Goal: Task Accomplishment & Management: Manage account settings

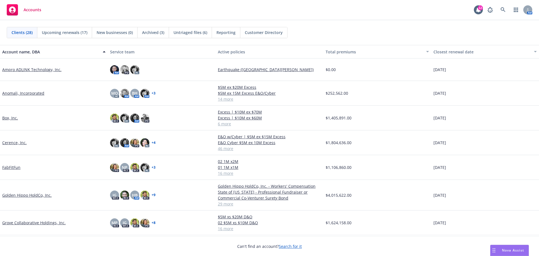
click at [72, 39] on div "Clients (28) Upcoming renewals (17) New businesses (0) Archived (3) Untriaged f…" at bounding box center [269, 32] width 539 height 25
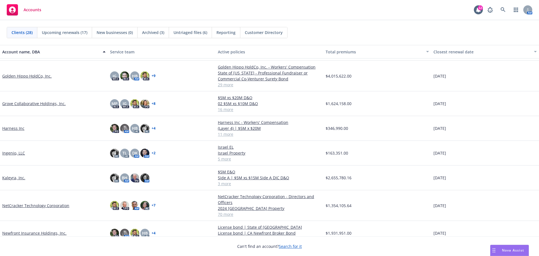
click at [25, 234] on link "Newfront Insurance Holdings, Inc." at bounding box center [34, 233] width 64 height 6
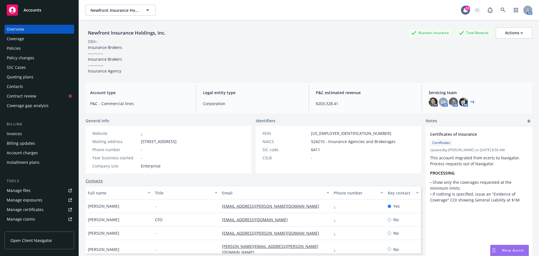
click at [28, 192] on div "Manage files" at bounding box center [19, 190] width 24 height 9
click at [34, 208] on div "Manage certificates" at bounding box center [25, 209] width 37 height 9
click at [20, 46] on div "Policies" at bounding box center [14, 48] width 14 height 9
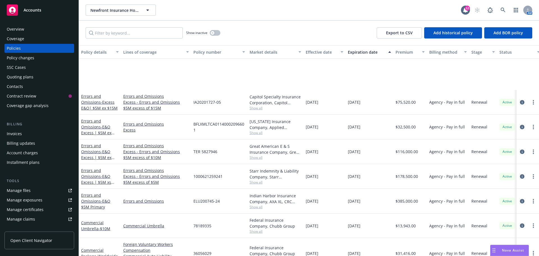
scroll to position [309, 0]
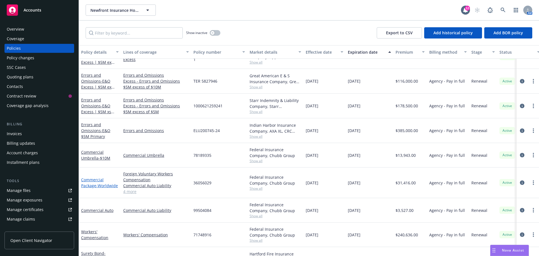
click at [88, 183] on link "Commercial Package - Worldwide" at bounding box center [99, 182] width 37 height 11
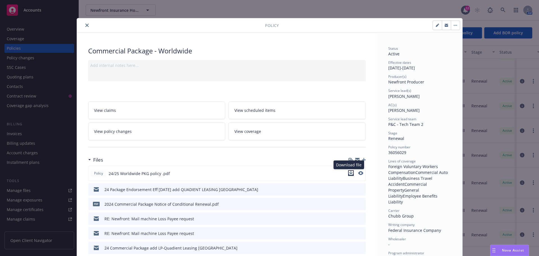
click at [350, 173] on icon "download file" at bounding box center [351, 173] width 4 height 4
click at [355, 159] on icon "button" at bounding box center [357, 159] width 4 height 2
click at [84, 24] on button "close" at bounding box center [87, 25] width 7 height 7
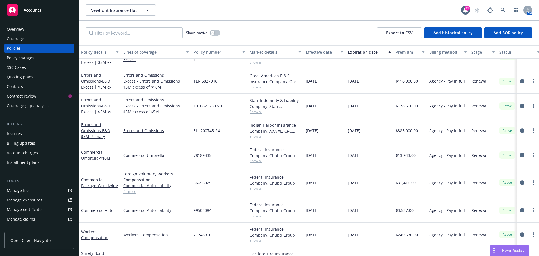
click at [25, 189] on div "Manage files" at bounding box center [19, 190] width 24 height 9
click at [96, 188] on span "- Worldwide" at bounding box center [107, 185] width 22 height 5
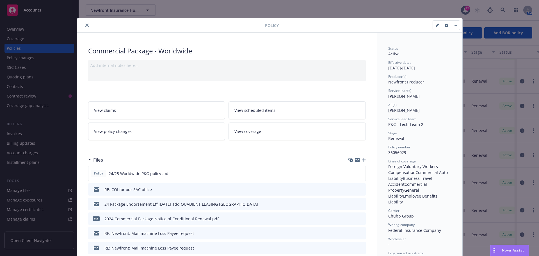
click at [20, 192] on div "Policy Commercial Package - Worldwide Add internal notes here... View claims Vi…" at bounding box center [269, 128] width 539 height 256
click at [85, 22] on button "close" at bounding box center [87, 25] width 7 height 7
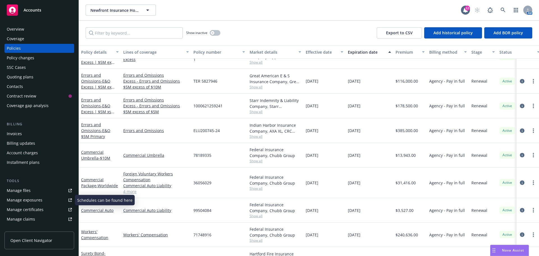
click at [21, 189] on div "Manage files" at bounding box center [19, 190] width 24 height 9
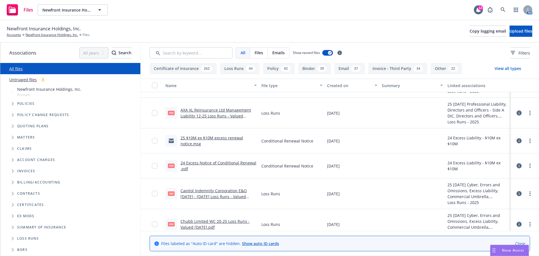
scroll to position [84, 0]
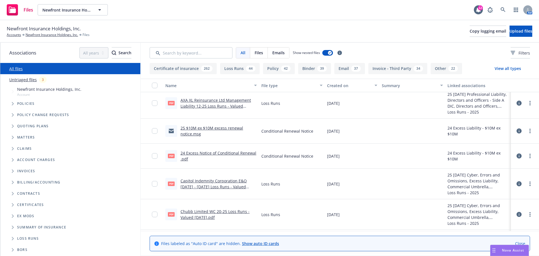
click at [31, 81] on link "Untriaged files" at bounding box center [23, 80] width 28 height 6
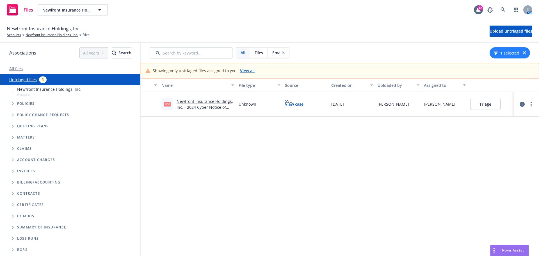
click at [196, 106] on link "Newfront Insurance Holdings, Inc. - 2024 Cyber Notice of Nonrenewal.pdf" at bounding box center [205, 107] width 56 height 17
click at [490, 105] on button "Triage" at bounding box center [485, 104] width 30 height 11
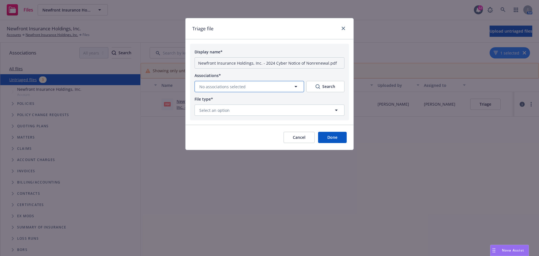
click at [297, 85] on icon "button" at bounding box center [295, 86] width 7 height 7
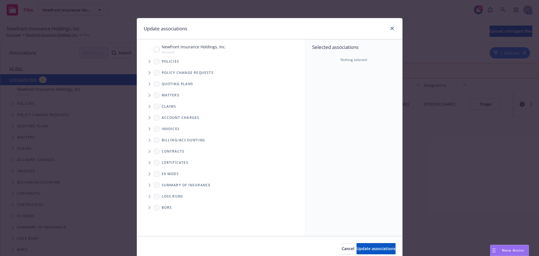
click at [146, 61] on span "Tree Example" at bounding box center [149, 61] width 9 height 9
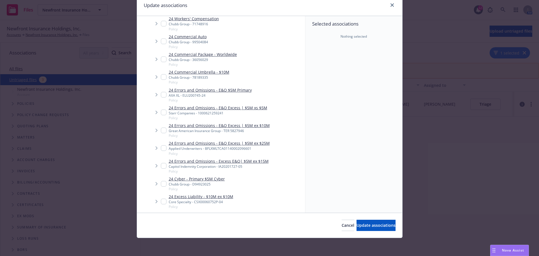
scroll to position [84, 0]
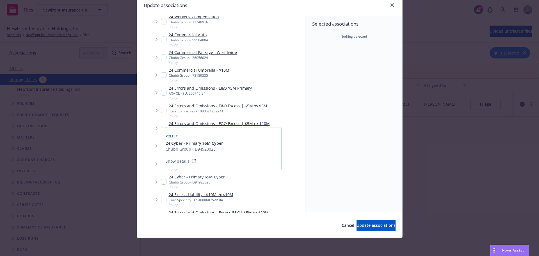
click at [161, 183] on input "Tree Example" at bounding box center [164, 182] width 6 height 6
checkbox input "true"
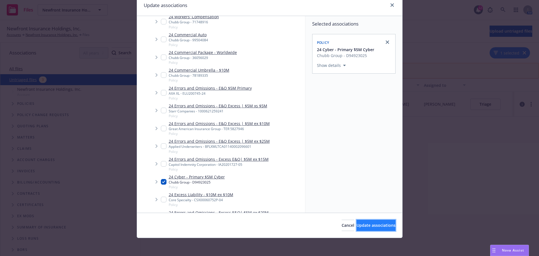
click at [358, 220] on button "Update associations" at bounding box center [375, 224] width 39 height 11
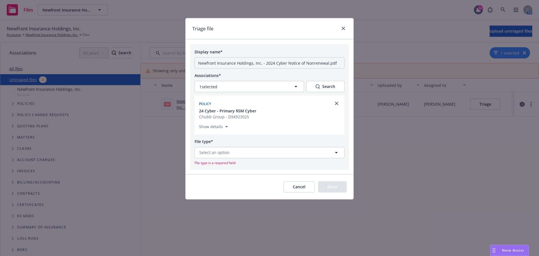
click at [251, 144] on div "File type*" at bounding box center [270, 141] width 150 height 7
drag, startPoint x: 263, startPoint y: 62, endPoint x: 75, endPoint y: 44, distance: 189.5
click at [75, 44] on div "Triage file Display name* Newfront Insurance Holdings, Inc. - 2024 Cyber Notice…" at bounding box center [269, 128] width 539 height 256
type input "2024 Cyber Notice of Nonrenewal.pdf"
click at [230, 157] on button "Select an option" at bounding box center [270, 152] width 150 height 11
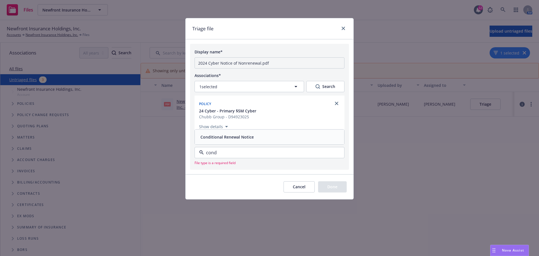
type input "condi"
click at [233, 140] on div "Conditional Renewal Notice" at bounding box center [226, 137] width 57 height 8
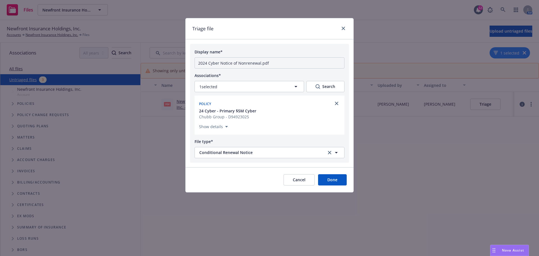
drag, startPoint x: 349, startPoint y: 182, endPoint x: 344, endPoint y: 182, distance: 5.3
click at [347, 182] on div "Cancel Done" at bounding box center [270, 179] width 168 height 25
click at [342, 182] on button "Done" at bounding box center [332, 179] width 29 height 11
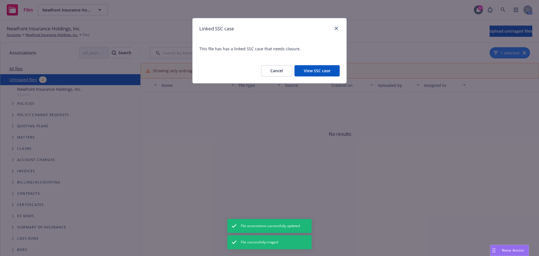
click at [322, 74] on button "View SSC case" at bounding box center [316, 70] width 45 height 11
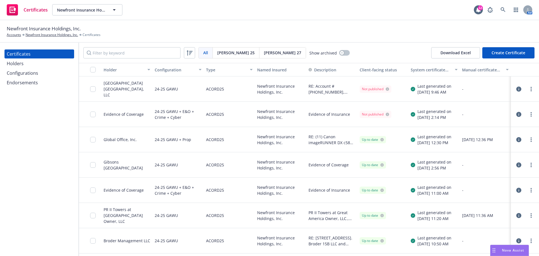
click at [26, 61] on div "Holders" at bounding box center [39, 63] width 65 height 9
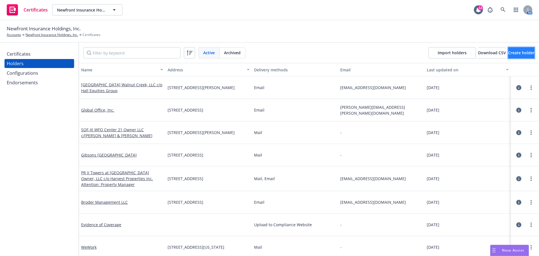
click at [508, 53] on span "Create holder" at bounding box center [521, 52] width 26 height 5
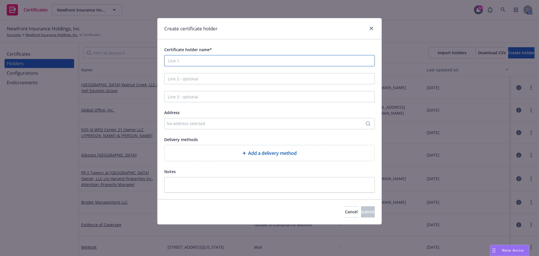
click at [221, 62] on input "Certificate holder name*" at bounding box center [269, 60] width 211 height 11
paste input "[GEOGRAPHIC_DATA], LLC"
type input "[GEOGRAPHIC_DATA], LLC"
click at [174, 124] on div "No address selected" at bounding box center [267, 123] width 200 height 6
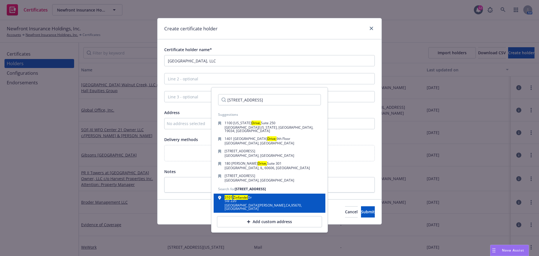
type input "[STREET_ADDRESS]"
click at [238, 199] on div "Ste 220" at bounding box center [273, 200] width 96 height 3
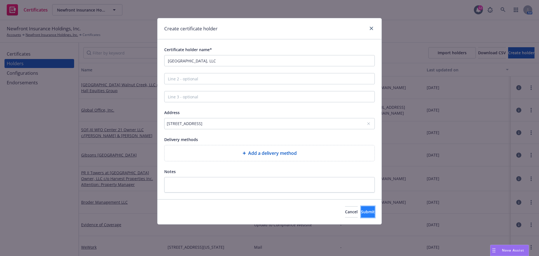
click at [365, 210] on span "Submit" at bounding box center [368, 211] width 14 height 5
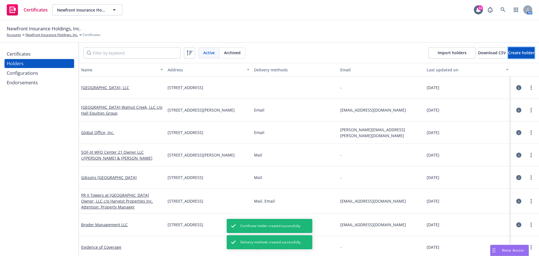
drag, startPoint x: 506, startPoint y: 52, endPoint x: 135, endPoint y: 95, distance: 373.0
click at [30, 72] on div "Configurations" at bounding box center [22, 72] width 31 height 9
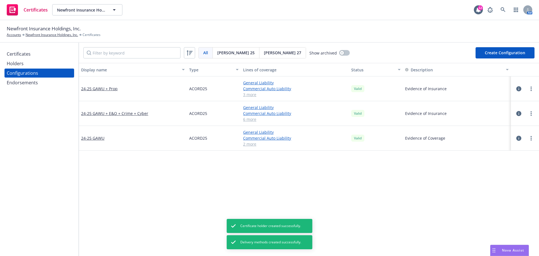
click at [29, 55] on div "Certificates" at bounding box center [19, 53] width 24 height 9
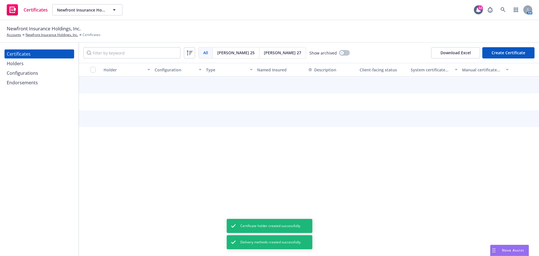
click at [495, 51] on button "Create Certificate" at bounding box center [508, 52] width 52 height 11
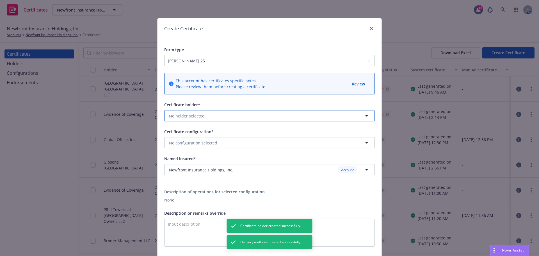
click at [219, 117] on button "No holder selected" at bounding box center [269, 115] width 211 height 11
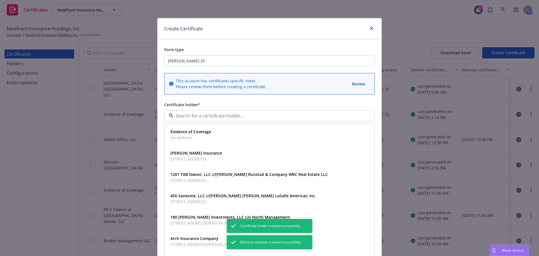
click at [191, 115] on input at bounding box center [268, 115] width 190 height 7
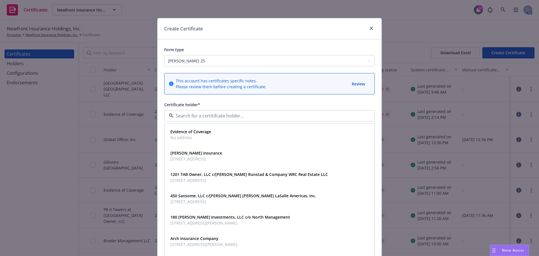
click at [21, 65] on div "Create Certificate Form type ACORD 25 ACORD 27 This account has certificates sp…" at bounding box center [269, 128] width 539 height 256
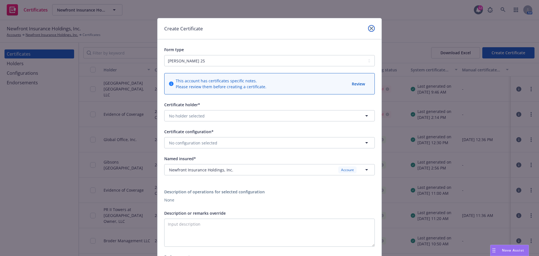
click at [370, 30] on icon "close" at bounding box center [371, 28] width 3 height 3
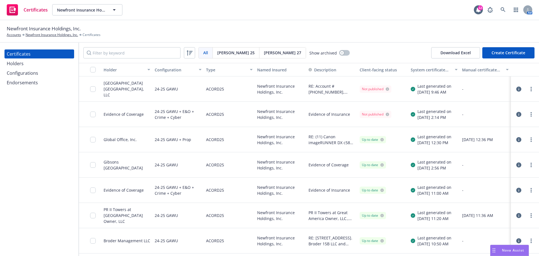
click at [38, 65] on div "Holders" at bounding box center [39, 63] width 65 height 9
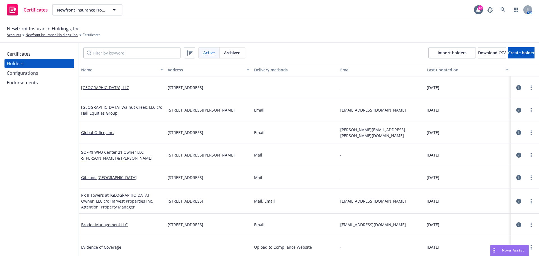
click at [27, 54] on div "Certificates" at bounding box center [19, 53] width 24 height 9
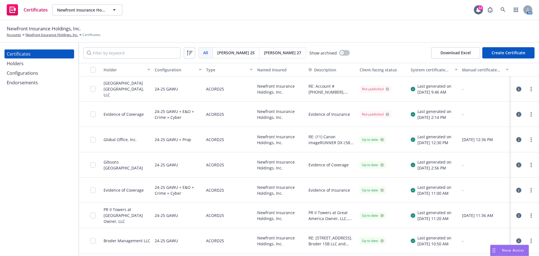
click at [506, 53] on button "Create Certificate" at bounding box center [508, 52] width 52 height 11
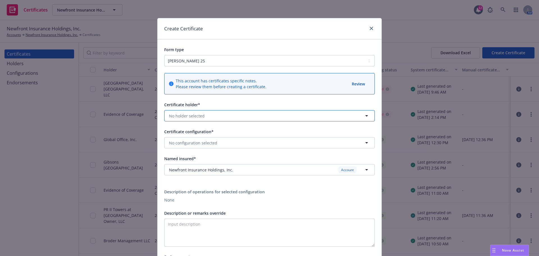
click at [199, 116] on span "No holder selected" at bounding box center [187, 116] width 36 height 6
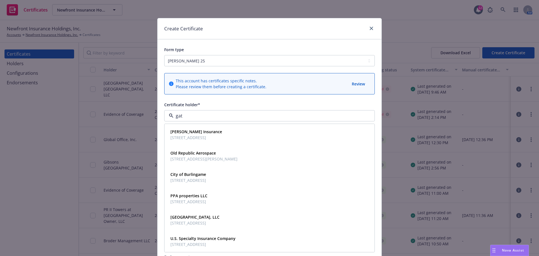
type input "gate"
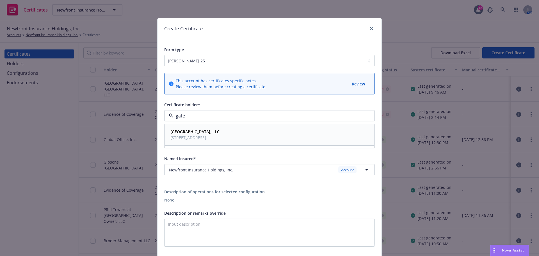
click at [203, 133] on strong "Gateway Oaks, LLC" at bounding box center [194, 131] width 49 height 5
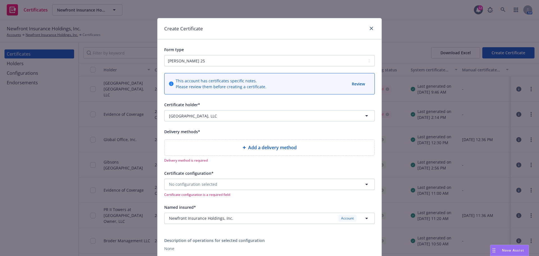
click at [251, 146] on span "Add a delivery method" at bounding box center [272, 147] width 49 height 7
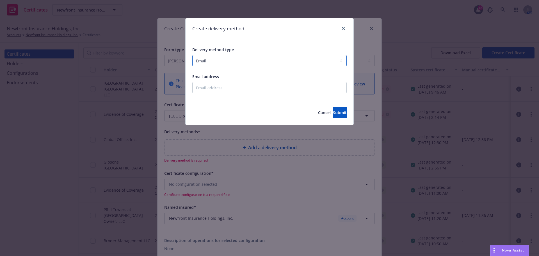
click at [209, 61] on select "Select delivery method type Email Mail Fax Upload to Compliance Website" at bounding box center [269, 60] width 154 height 11
select select "MAIL"
click at [192, 55] on select "Select delivery method type Email Mail Fax Upload to Compliance Website" at bounding box center [269, 60] width 154 height 11
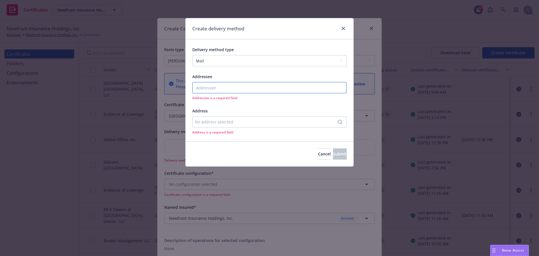
click at [218, 88] on input "Addressee" at bounding box center [269, 87] width 154 height 11
click at [213, 85] on input "Addressee" at bounding box center [269, 87] width 154 height 11
paste input "Gateway Oaks, LLC"
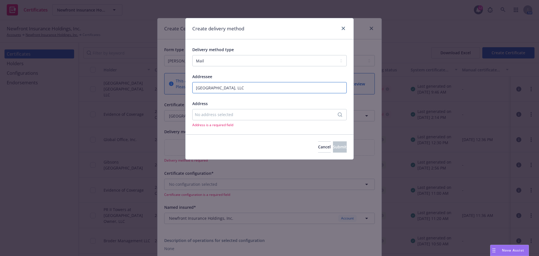
type input "Gateway Oaks, LLC"
click at [204, 117] on div "No address selected" at bounding box center [267, 114] width 144 height 6
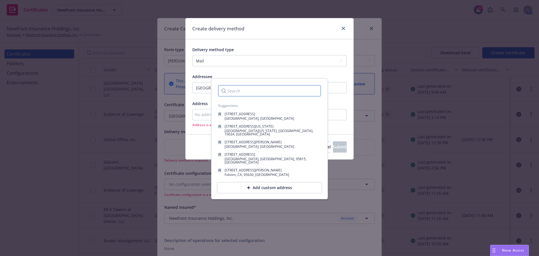
click at [241, 90] on input "Search" at bounding box center [269, 90] width 103 height 11
paste input "3101 Zinfandel Drive, Ste. 220"
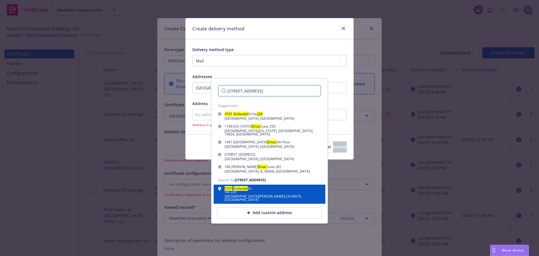
type input "3101 Zinfandel Drive, Ste. 220"
click at [260, 190] on div "Ste 220" at bounding box center [273, 191] width 96 height 3
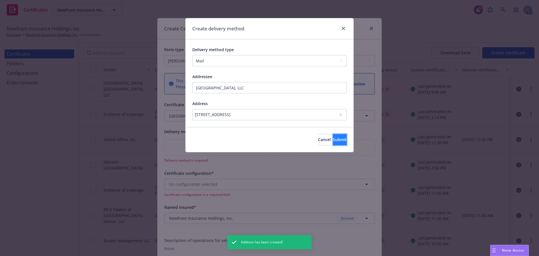
click at [333, 141] on span "Submit" at bounding box center [340, 139] width 14 height 5
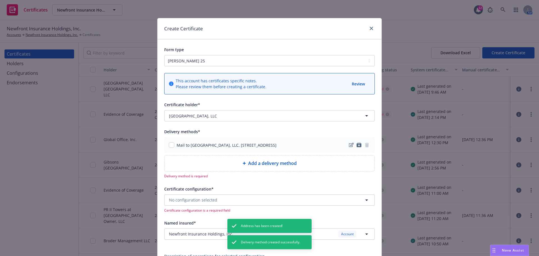
click at [171, 148] on div "Mail to Gateway Oaks, LLC, 3101 Zinfandel Dr, Ste 220, Rancho Cordova, CA, 9567…" at bounding box center [269, 145] width 211 height 16
click at [171, 144] on div "Mail to Gateway Oaks, LLC, 3101 Zinfandel Dr, Ste 220, Rancho Cordova, CA, 9567…" at bounding box center [223, 145] width 108 height 6
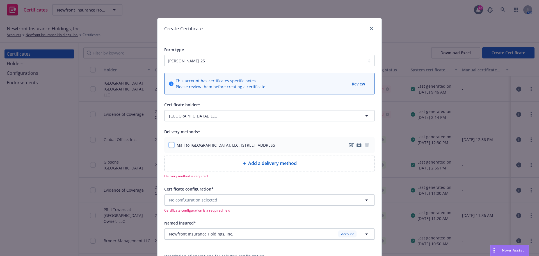
click at [171, 145] on input "checkbox" at bounding box center [172, 145] width 6 height 6
checkbox input "true"
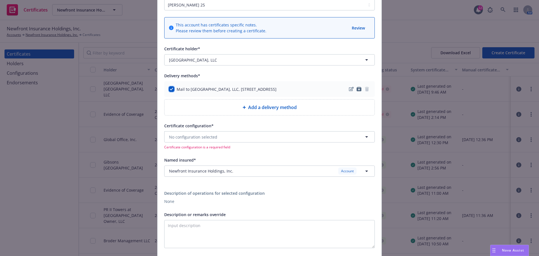
scroll to position [56, 0]
click at [364, 169] on icon "button" at bounding box center [366, 170] width 7 height 7
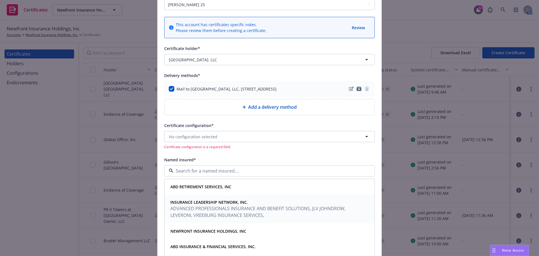
scroll to position [119, 0]
click at [252, 252] on div "ABD INSURANCE & FINANCIAL SERVICES, INC." at bounding box center [269, 244] width 209 height 15
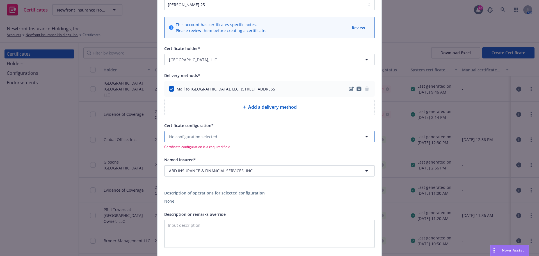
click at [232, 136] on button "No configuration selected" at bounding box center [269, 136] width 211 height 11
click at [235, 133] on button "No configuration selected" at bounding box center [269, 136] width 211 height 11
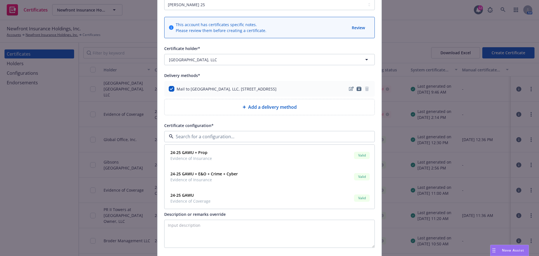
click at [305, 120] on div "Certificate holder* [object Object] Gateway Oaks, LLC Delivery methods* Mail to…" at bounding box center [269, 162] width 211 height 234
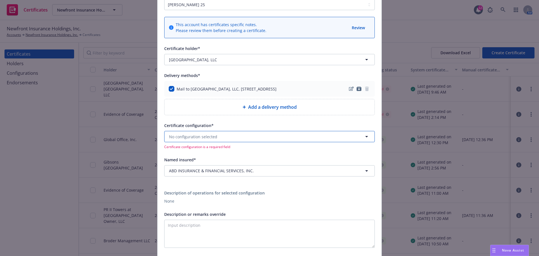
click at [280, 134] on button "No configuration selected" at bounding box center [269, 136] width 211 height 11
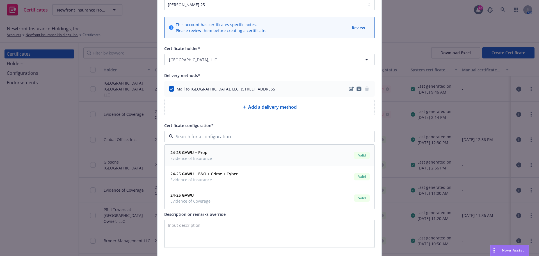
click at [234, 154] on div "24-25 GAWU + Prop Evidence of Insurance Valid" at bounding box center [269, 155] width 203 height 14
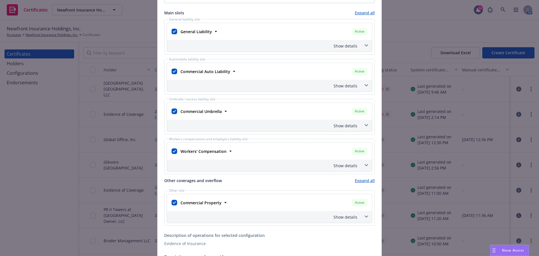
scroll to position [225, 0]
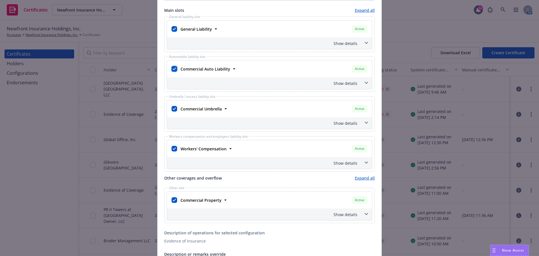
click at [173, 67] on input "checkbox" at bounding box center [174, 69] width 6 height 6
checkbox input "false"
click at [170, 112] on div at bounding box center [174, 109] width 8 height 10
click at [170, 107] on div at bounding box center [174, 109] width 8 height 10
click at [174, 109] on input "checkbox" at bounding box center [174, 109] width 6 height 6
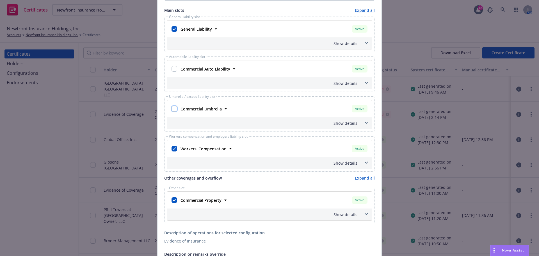
checkbox input "false"
click at [362, 41] on span at bounding box center [366, 42] width 9 height 9
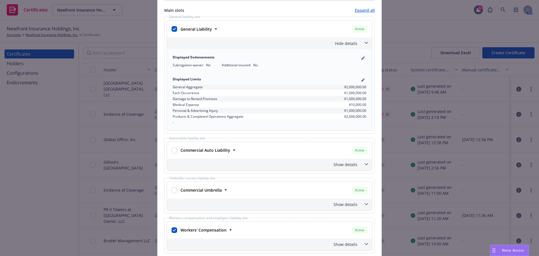
click at [363, 58] on link "pencil" at bounding box center [363, 58] width 7 height 7
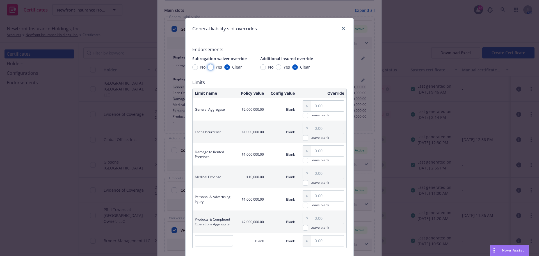
drag, startPoint x: 211, startPoint y: 67, endPoint x: 255, endPoint y: 68, distance: 44.7
click at [213, 67] on div "Yes" at bounding box center [215, 67] width 14 height 6
click at [213, 67] on input "Yes" at bounding box center [211, 67] width 6 height 6
radio input "true"
click at [281, 66] on span "Yes" at bounding box center [285, 67] width 9 height 6
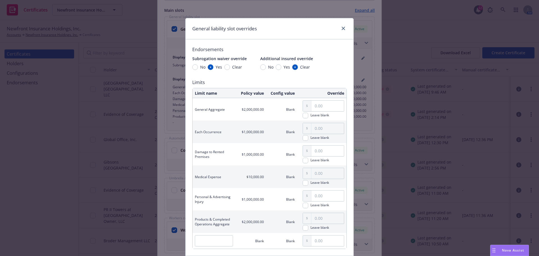
click at [279, 66] on input "Yes" at bounding box center [279, 67] width 6 height 6
radio input "true"
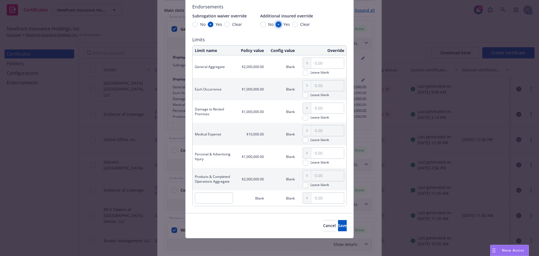
scroll to position [43, 0]
click at [338, 227] on span "Save" at bounding box center [342, 224] width 9 height 5
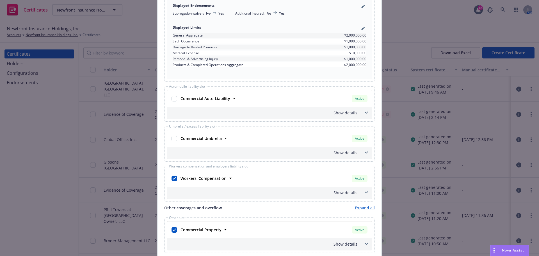
scroll to position [281, 0]
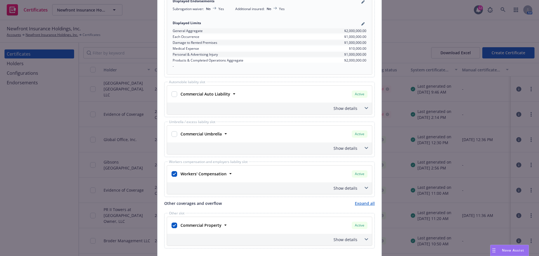
click at [362, 185] on span at bounding box center [366, 187] width 9 height 9
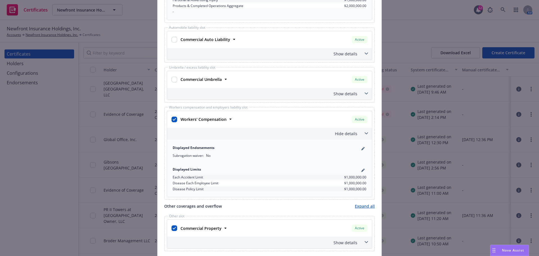
scroll to position [337, 0]
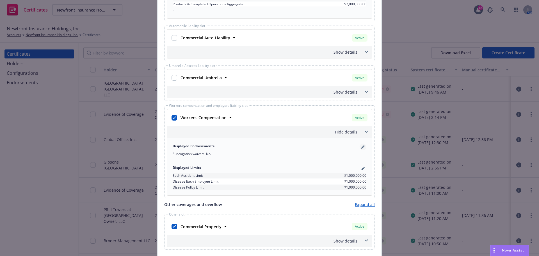
click at [360, 146] on link "pencil" at bounding box center [363, 146] width 7 height 7
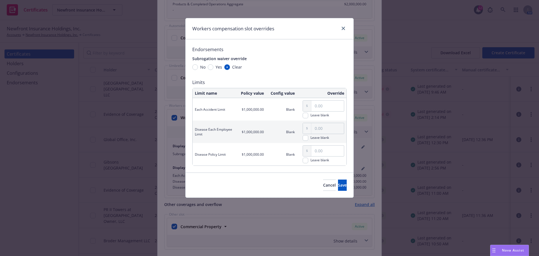
drag, startPoint x: 212, startPoint y: 62, endPoint x: 207, endPoint y: 64, distance: 5.6
click at [209, 63] on div "Subrogation waiver override No Yes Clear" at bounding box center [219, 62] width 54 height 15
click at [209, 66] on input "Yes" at bounding box center [211, 67] width 6 height 6
radio input "true"
click at [338, 187] on span "Save" at bounding box center [342, 184] width 9 height 5
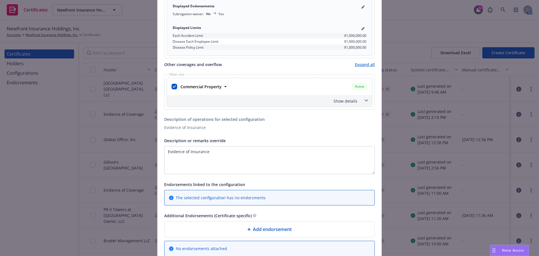
scroll to position [477, 0]
drag, startPoint x: 216, startPoint y: 155, endPoint x: 117, endPoint y: 154, distance: 98.8
click at [116, 154] on div "Create Certificate Form type ACORD 25 ACORD 27 This account has certificates sp…" at bounding box center [269, 128] width 539 height 256
paste textarea "Division Name: 9405, Division Location: 2750 Gateway Oaks Drive . - Contract ID…"
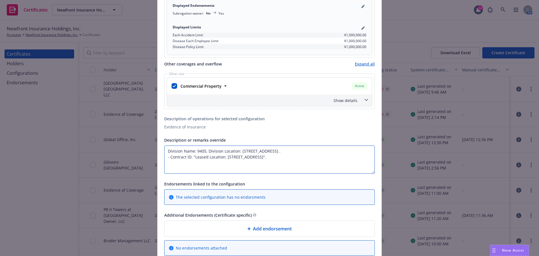
click at [168, 158] on textarea "Division Name: 9405, Division Location: 2750 Gateway Oaks Drive . - Contract ID…" at bounding box center [269, 159] width 211 height 28
type textarea "Division Name: 9405, Division Location: 2750 Gateway Oaks Drive . Contract ID: …"
click at [362, 99] on span at bounding box center [366, 99] width 9 height 9
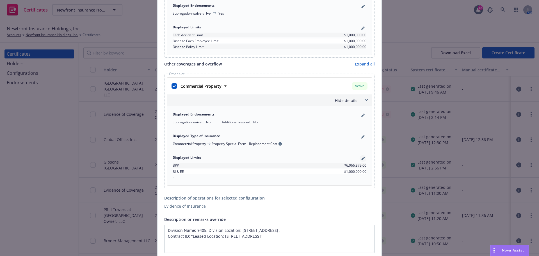
click at [361, 157] on icon "pencil" at bounding box center [362, 158] width 3 height 3
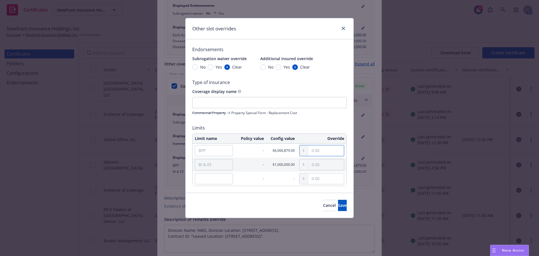
click at [330, 154] on input "text" at bounding box center [326, 150] width 36 height 11
click at [221, 151] on input "BPP" at bounding box center [214, 150] width 38 height 11
click at [209, 102] on input "text" at bounding box center [269, 102] width 154 height 11
click at [303, 112] on div "Commercial Property Property Special Form - Replacement Cost" at bounding box center [269, 112] width 154 height 5
click at [258, 105] on input "text" at bounding box center [269, 102] width 154 height 11
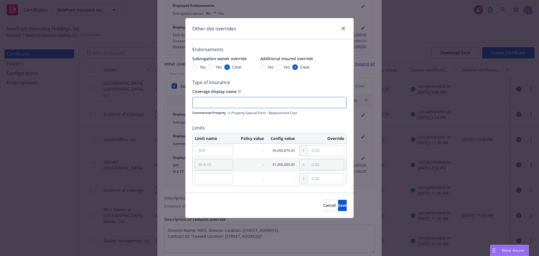
click at [210, 101] on input "text" at bounding box center [269, 102] width 154 height 11
paste input "Tenants improvements and betterments coverage is required, must confirm on cert…"
click at [287, 104] on input "Tenants improvements and betterments coverage is required, must confirm on cert…" at bounding box center [269, 102] width 154 height 11
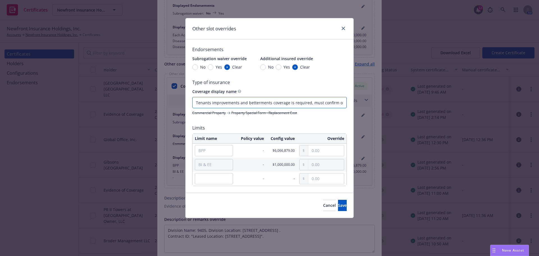
drag, startPoint x: 344, startPoint y: 103, endPoint x: 288, endPoint y: 104, distance: 56.1
click at [288, 104] on input "Tenants improvements and betterments coverage is required, must confirm on cert…" at bounding box center [269, 102] width 154 height 11
type input "Tenants improvements and betterments -Special Form Replacement Cost"
click at [318, 154] on input "text" at bounding box center [326, 150] width 36 height 11
click at [228, 153] on input "BPP" at bounding box center [214, 150] width 38 height 11
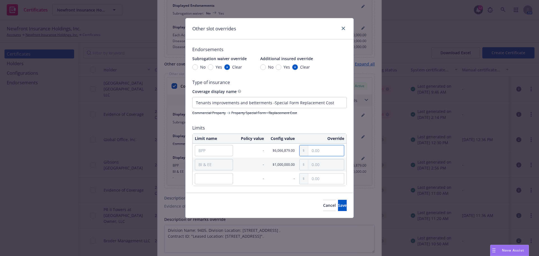
click at [327, 153] on input "text" at bounding box center [326, 150] width 36 height 11
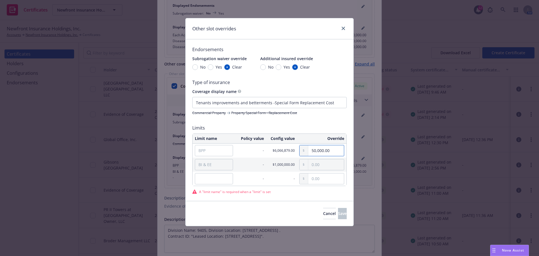
type input "50,000.00"
click at [212, 152] on input "BPP" at bounding box center [214, 150] width 38 height 11
click at [211, 152] on input "BPP" at bounding box center [214, 150] width 38 height 11
click at [323, 214] on button "Cancel" at bounding box center [329, 213] width 13 height 11
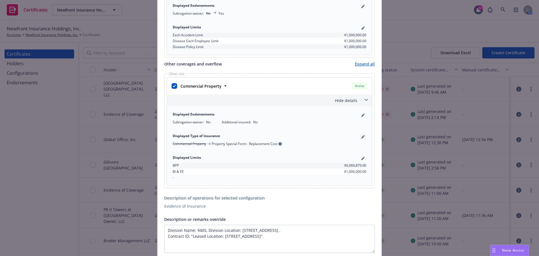
click at [361, 135] on icon "pencil" at bounding box center [362, 136] width 3 height 3
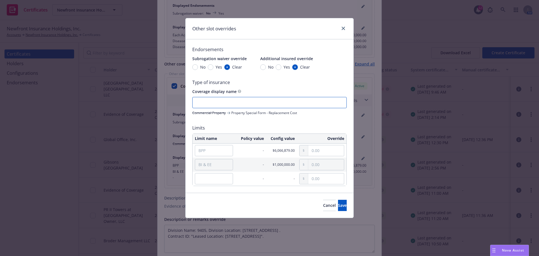
click at [219, 99] on input "text" at bounding box center [269, 102] width 154 height 11
paste input "Tenants improvements and betterments coverage is required, must confirm on cert…"
drag, startPoint x: 344, startPoint y: 101, endPoint x: 271, endPoint y: 101, distance: 72.1
click at [271, 101] on input "Tenants improvements and betterments coverage is required, must confirm on cert…" at bounding box center [269, 102] width 154 height 11
type input "Tenants improvements and betterments -Special Form Replacement Cost"
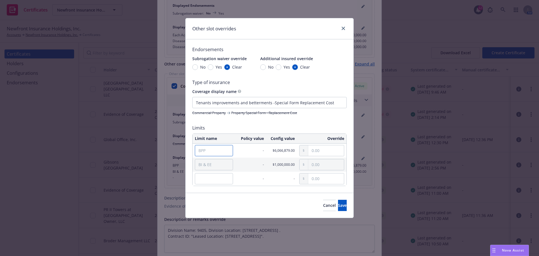
click at [212, 147] on input "BPP" at bounding box center [214, 150] width 38 height 11
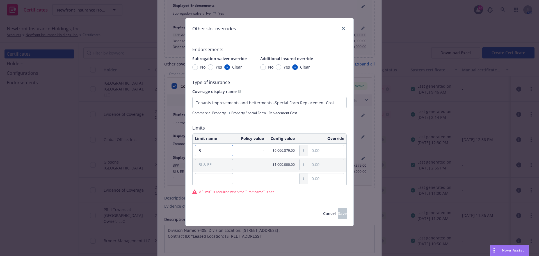
type input "Business Personal Property"
click at [318, 151] on input "text" at bounding box center [326, 150] width 36 height 11
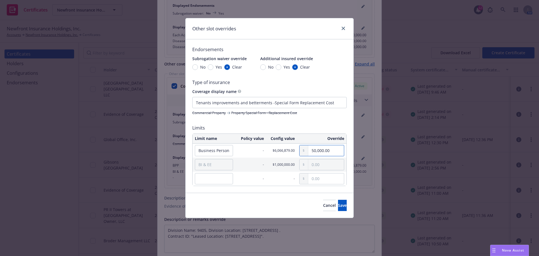
type input "50,000.00"
click at [226, 165] on input "BI & EE" at bounding box center [214, 164] width 38 height 11
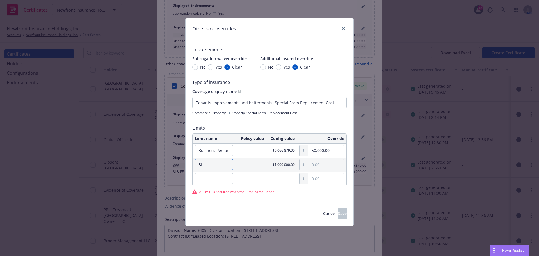
type input "B"
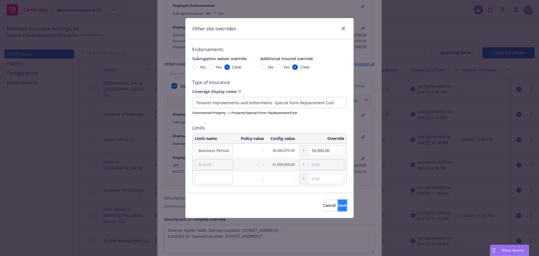
click at [339, 205] on button "Save" at bounding box center [342, 205] width 9 height 11
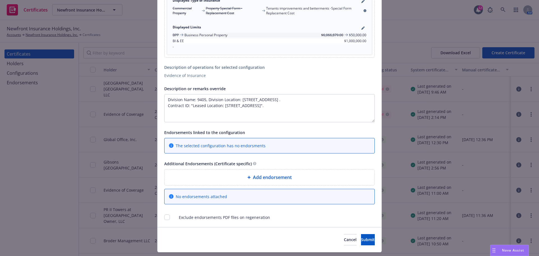
scroll to position [627, 0]
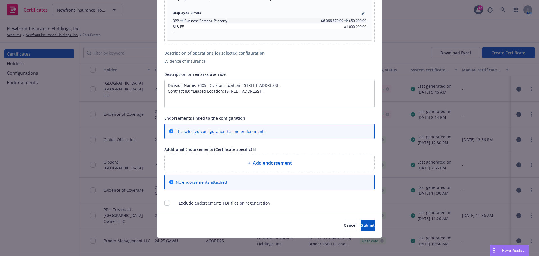
click at [259, 162] on span "Add endorsement" at bounding box center [272, 162] width 39 height 7
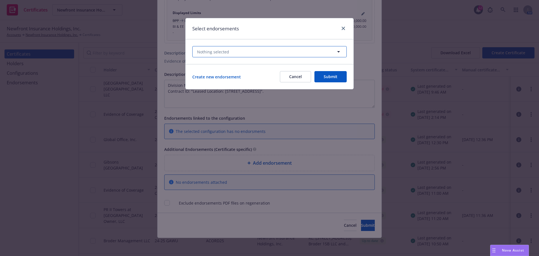
click at [342, 49] on button "Nothing selected" at bounding box center [269, 51] width 154 height 11
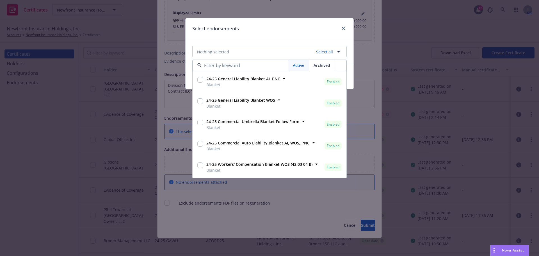
click at [203, 80] on div at bounding box center [200, 82] width 8 height 14
checkbox input "true"
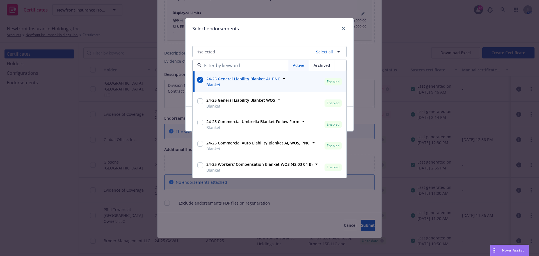
click at [202, 101] on input "checkbox" at bounding box center [200, 101] width 6 height 6
checkbox input "true"
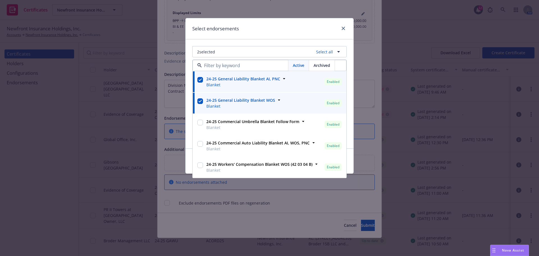
click at [201, 166] on input "checkbox" at bounding box center [200, 165] width 6 height 6
checkbox input "true"
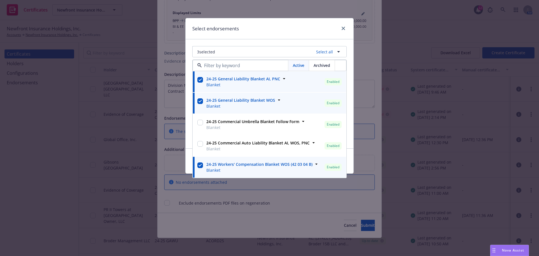
click at [373, 198] on div "Select endorsements 3 selected Select all Active Archived 24-25 General Liabili…" at bounding box center [269, 128] width 539 height 256
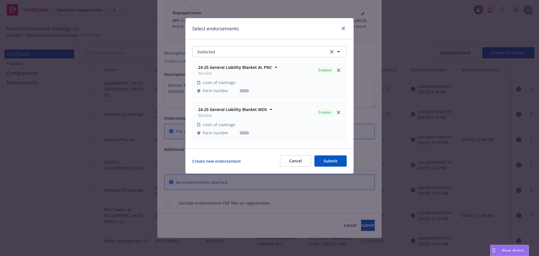
drag, startPoint x: 365, startPoint y: 226, endPoint x: 340, endPoint y: 161, distance: 69.6
click at [343, 166] on div "Select endorsements 3 selected 24-25 General Liability Blanket AI, PNC Blanket …" at bounding box center [269, 128] width 539 height 256
click at [333, 160] on button "Submit" at bounding box center [330, 160] width 32 height 11
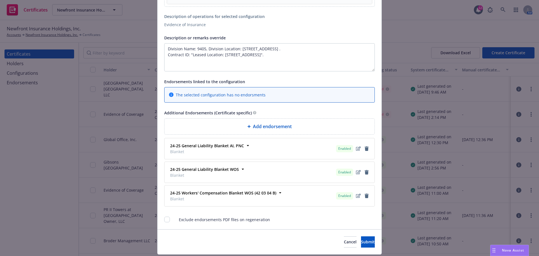
scroll to position [680, 0]
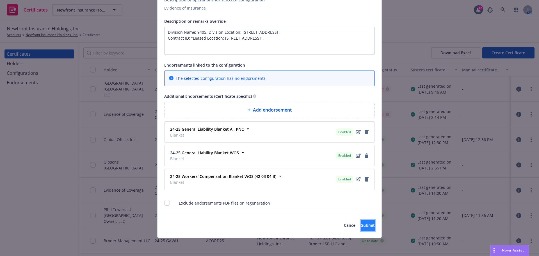
click at [361, 220] on button "Submit" at bounding box center [368, 224] width 14 height 11
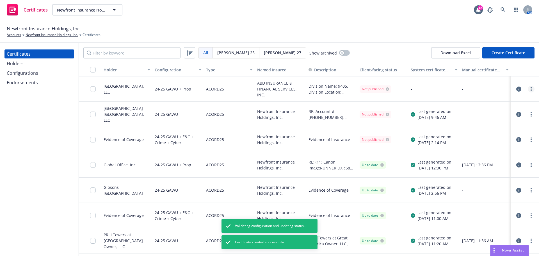
click at [528, 91] on link "more" at bounding box center [531, 89] width 7 height 7
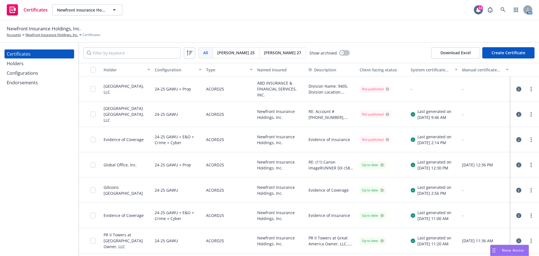
click at [475, 103] on div "-" at bounding box center [485, 114] width 51 height 25
click at [528, 88] on link "more" at bounding box center [531, 89] width 7 height 7
click at [490, 100] on link "Edit" at bounding box center [485, 100] width 90 height 11
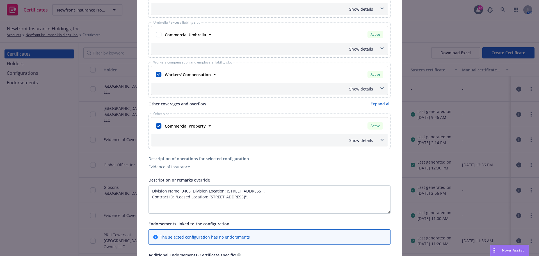
scroll to position [225, 0]
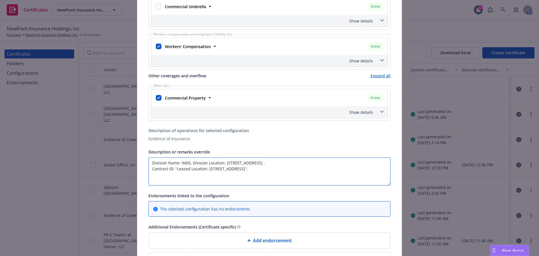
click at [164, 178] on textarea "Division Name: 9405, Division Location: 2750 Gateway Oaks Drive . Contract ID: …" at bounding box center [269, 171] width 242 height 28
click at [358, 171] on textarea "Division Name: 9405, Division Location: 2750 Gateway Oaks Drive . Contract ID: …" at bounding box center [269, 171] width 242 height 28
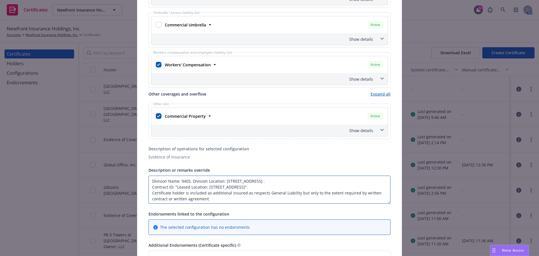
scroll to position [196, 0]
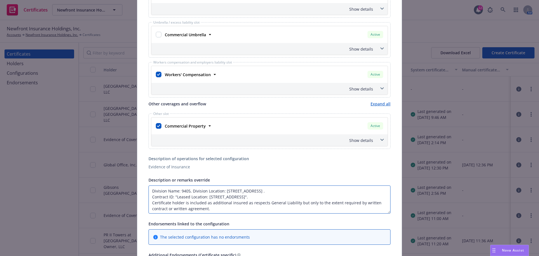
type textarea "Division Name: 9405, Division Location: 2750 Gateway Oaks Drive . Contract ID: …"
click at [378, 89] on span at bounding box center [382, 88] width 9 height 9
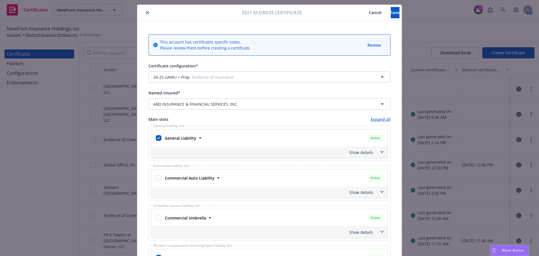
scroll to position [0, 0]
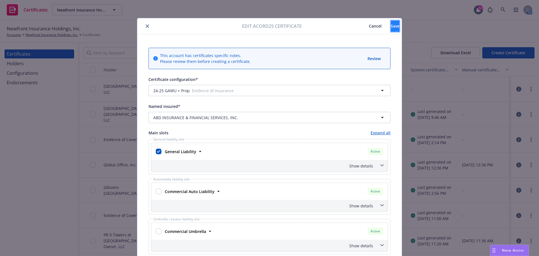
click at [391, 27] on span "Save" at bounding box center [395, 25] width 9 height 5
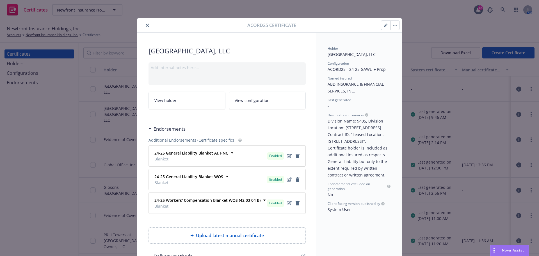
click at [147, 24] on icon "close" at bounding box center [147, 25] width 3 height 3
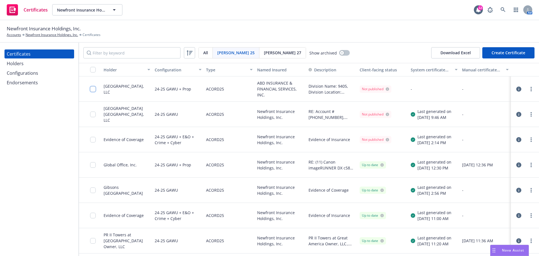
click at [94, 86] on input "checkbox" at bounding box center [93, 89] width 6 height 6
click at [528, 91] on link "more" at bounding box center [531, 89] width 7 height 7
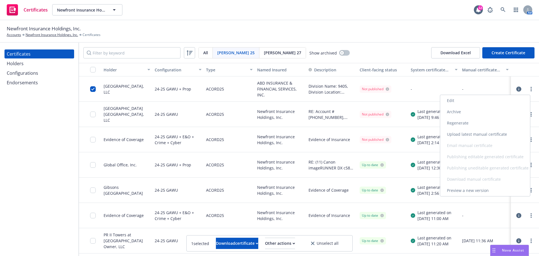
click at [472, 122] on link "Regenerate" at bounding box center [485, 122] width 90 height 11
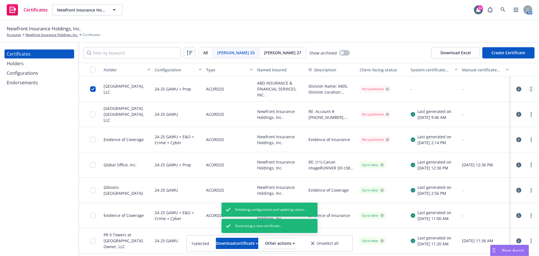
drag, startPoint x: 516, startPoint y: 96, endPoint x: 524, endPoint y: 86, distance: 12.1
click at [528, 86] on div at bounding box center [531, 89] width 7 height 7
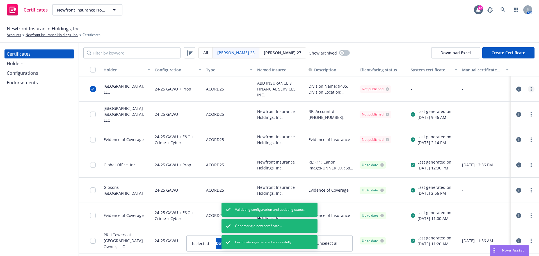
click at [528, 91] on link "more" at bounding box center [531, 89] width 7 height 7
click at [530, 88] on icon "more" at bounding box center [530, 89] width 1 height 4
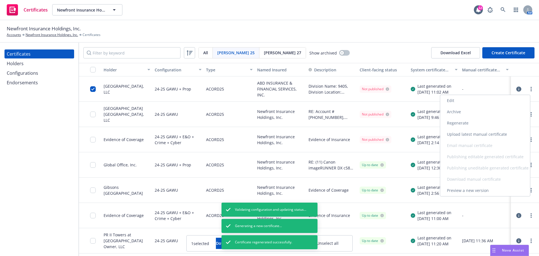
click at [477, 190] on link "Preview a new version" at bounding box center [485, 190] width 90 height 11
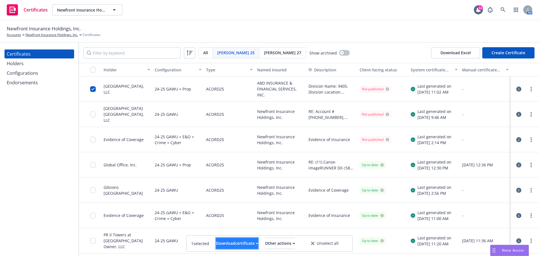
click at [230, 242] on div "Download certificate" at bounding box center [237, 243] width 42 height 11
click at [220, 231] on link "Download uneditable file" at bounding box center [208, 229] width 65 height 11
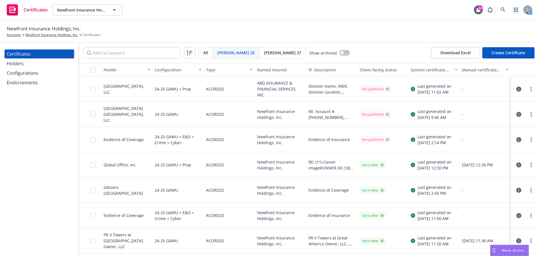
click at [94, 92] on div at bounding box center [94, 89] width 9 height 18
click at [93, 89] on input "checkbox" at bounding box center [93, 89] width 6 height 6
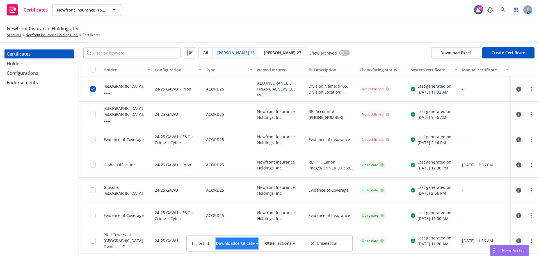
click at [224, 242] on div "Download certificate" at bounding box center [237, 243] width 42 height 11
click at [224, 231] on link "Download uneditable file" at bounding box center [208, 229] width 65 height 11
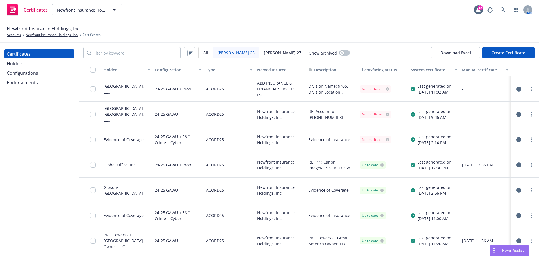
click at [20, 62] on div "Holders" at bounding box center [15, 63] width 17 height 9
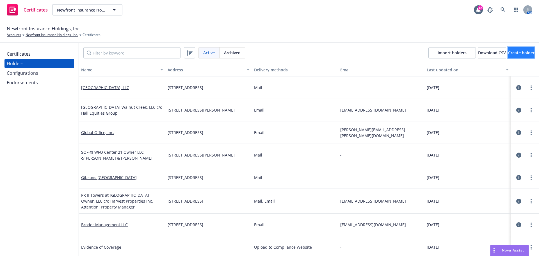
click at [515, 53] on span "Create holder" at bounding box center [521, 52] width 26 height 5
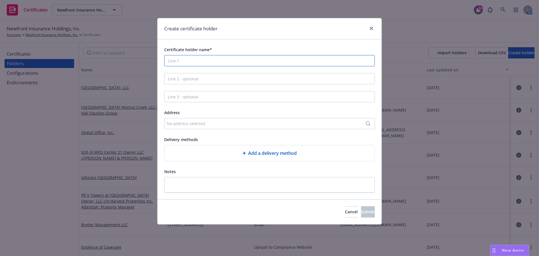
click at [179, 59] on input "Certificate holder name*" at bounding box center [269, 60] width 211 height 11
paste input "WeWork"
type input "WeWork"
click at [184, 122] on div "No address selected" at bounding box center [267, 123] width 200 height 6
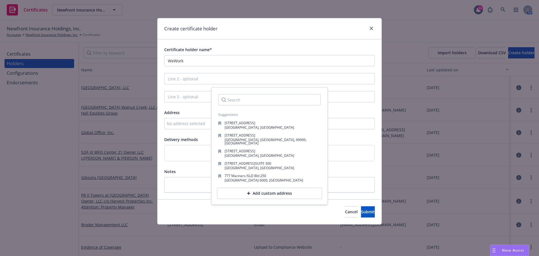
click at [229, 102] on input "Search" at bounding box center [269, 99] width 103 height 11
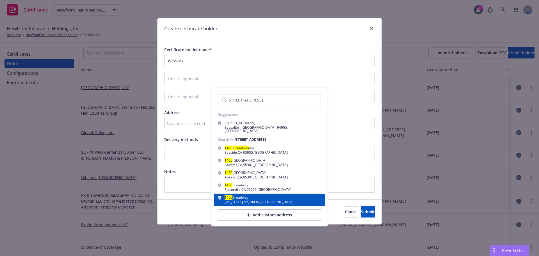
type input "1460 Broadway, new"
click at [244, 200] on div "New York , NY , 10036 , USA" at bounding box center [259, 201] width 69 height 3
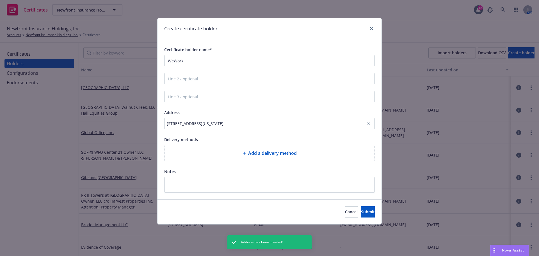
click at [263, 150] on span "Add a delivery method" at bounding box center [272, 153] width 49 height 7
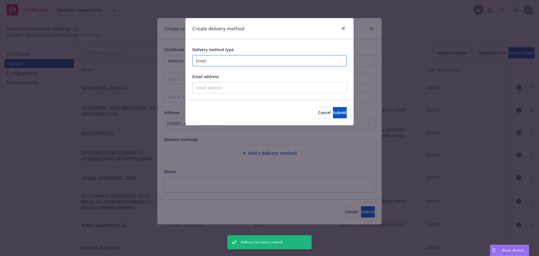
click at [226, 56] on select "Select delivery method type Email Mail Fax Upload to Compliance Website" at bounding box center [269, 60] width 154 height 11
select select "MAIL"
click at [192, 55] on select "Select delivery method type Email Mail Fax Upload to Compliance Website" at bounding box center [269, 60] width 154 height 11
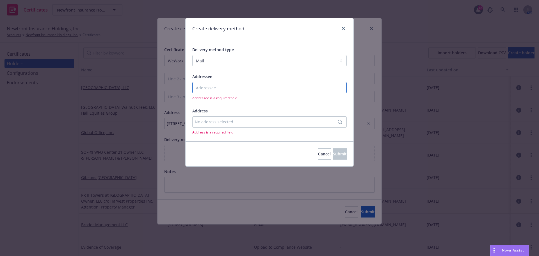
drag, startPoint x: 225, startPoint y: 65, endPoint x: 212, endPoint y: 86, distance: 24.8
click at [212, 86] on input "Addressee" at bounding box center [269, 87] width 154 height 11
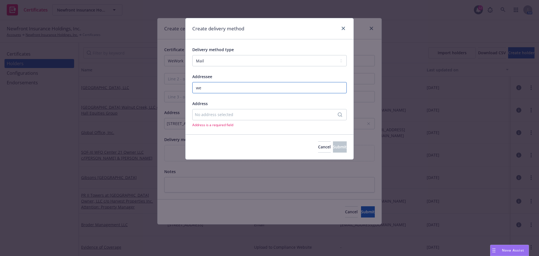
click at [212, 86] on input "we" at bounding box center [269, 87] width 154 height 11
drag, startPoint x: 211, startPoint y: 82, endPoint x: 160, endPoint y: 84, distance: 50.9
click at [160, 84] on div "Create delivery method Delivery method type Select delivery method type Email M…" at bounding box center [269, 128] width 539 height 256
paste input "WeWork"
type input "WeWork"
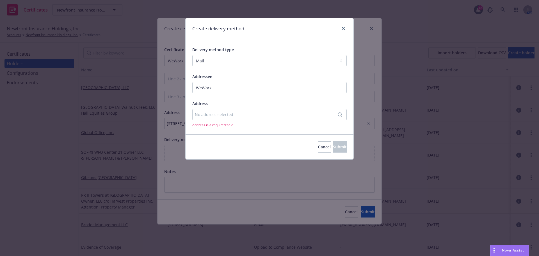
click at [214, 115] on div "No address selected" at bounding box center [267, 114] width 144 height 6
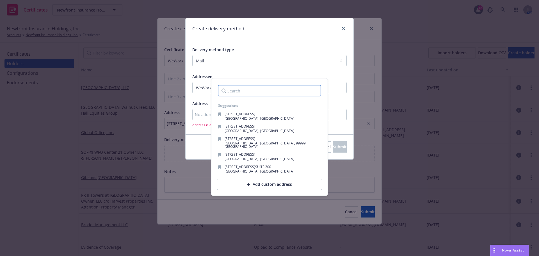
click at [254, 92] on input "Search" at bounding box center [269, 90] width 103 height 11
paste input "1460 Broadway, New York, NY, 10036"
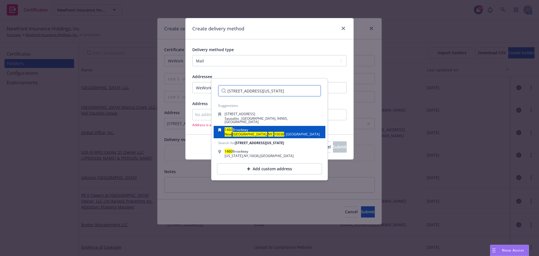
type input "1460 Broadway, New York, NY, 10036"
click at [268, 132] on mark "NY," at bounding box center [270, 134] width 5 height 5
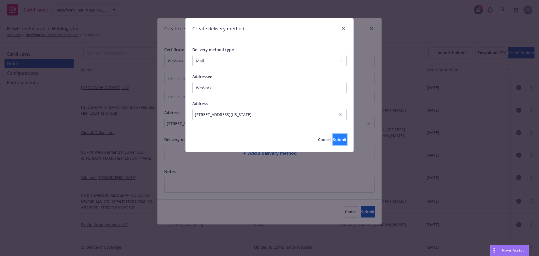
click at [333, 140] on span "Submit" at bounding box center [340, 139] width 14 height 5
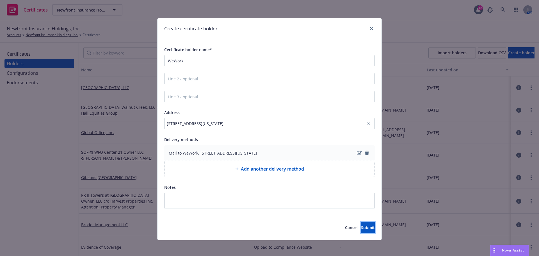
drag, startPoint x: 358, startPoint y: 223, endPoint x: 360, endPoint y: 219, distance: 4.1
click at [359, 220] on div "Cancel Submit" at bounding box center [269, 227] width 224 height 25
click at [367, 229] on button "Submit" at bounding box center [368, 227] width 14 height 11
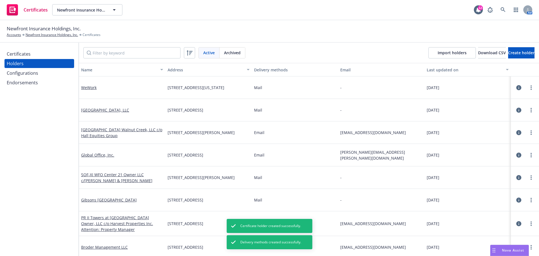
click at [33, 54] on div "Certificates" at bounding box center [39, 53] width 65 height 9
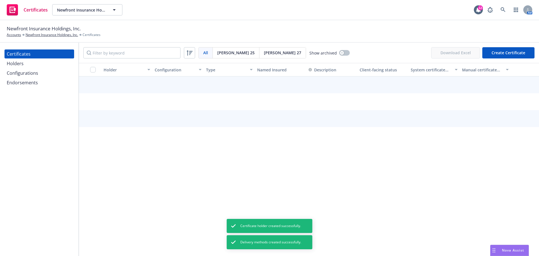
click at [507, 52] on button "Create Certificate" at bounding box center [508, 52] width 52 height 11
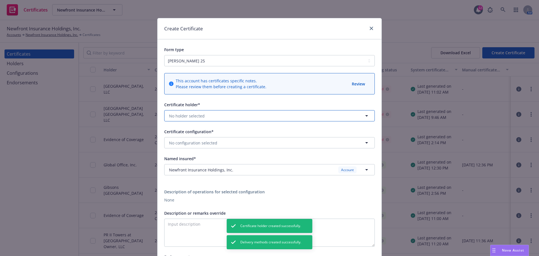
click at [188, 118] on span "No holder selected" at bounding box center [187, 116] width 36 height 6
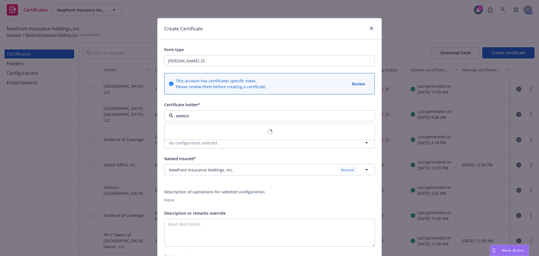
type input "wework"
drag, startPoint x: 216, startPoint y: 152, endPoint x: 231, endPoint y: 156, distance: 15.0
click at [216, 151] on span "WeWork" at bounding box center [198, 153] width 57 height 6
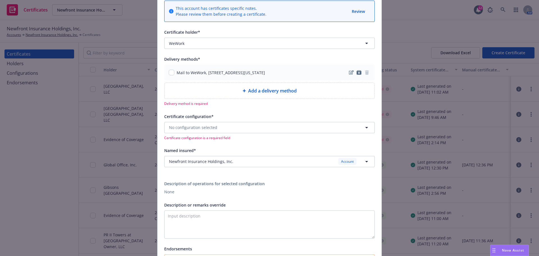
scroll to position [84, 0]
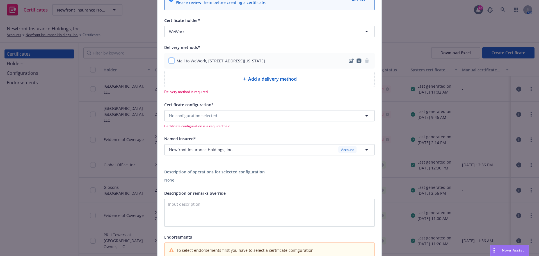
click at [169, 58] on input "checkbox" at bounding box center [172, 61] width 6 height 6
checkbox input "true"
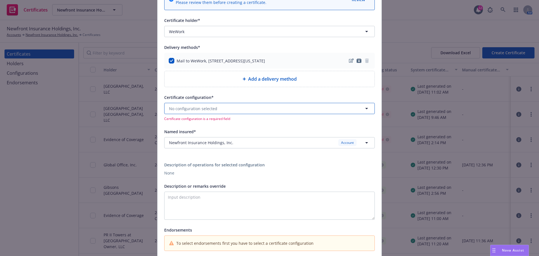
click at [245, 109] on button "No configuration selected" at bounding box center [269, 108] width 211 height 11
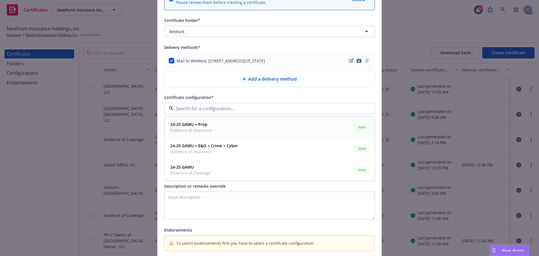
click at [237, 129] on div "24-25 GAWU + Prop Evidence of Insurance Valid" at bounding box center [269, 127] width 203 height 14
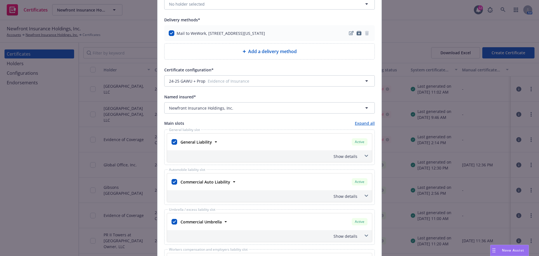
scroll to position [112, 0]
click at [173, 179] on input "checkbox" at bounding box center [174, 181] width 6 height 6
checkbox input "false"
click at [172, 220] on input "checkbox" at bounding box center [174, 221] width 6 height 6
checkbox input "false"
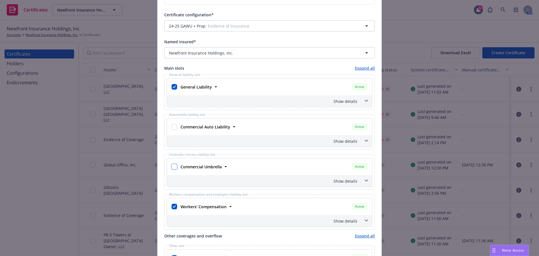
scroll to position [225, 0]
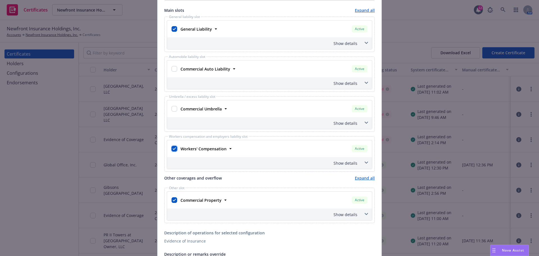
click at [172, 147] on input "checkbox" at bounding box center [174, 149] width 6 height 6
checkbox input "true"
click at [171, 199] on input "checkbox" at bounding box center [174, 200] width 6 height 6
checkbox input "false"
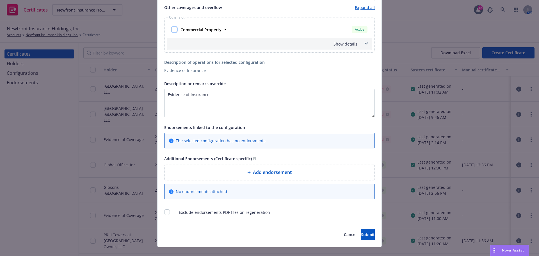
scroll to position [404, 0]
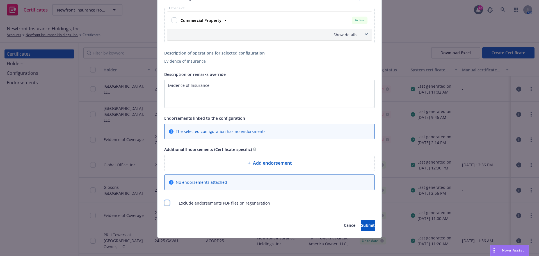
click at [165, 203] on input "checkbox" at bounding box center [167, 203] width 6 height 6
checkbox input "true"
click at [361, 227] on span "Submit" at bounding box center [368, 224] width 14 height 5
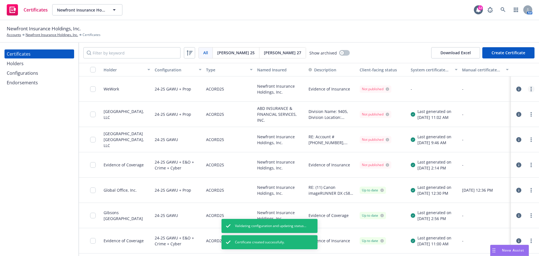
click at [528, 89] on link "more" at bounding box center [531, 89] width 7 height 7
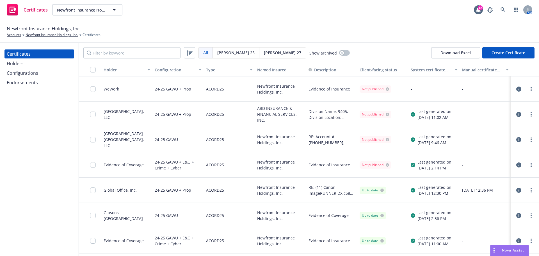
click at [528, 89] on link "more" at bounding box center [531, 89] width 7 height 7
click at [477, 101] on link "Edit" at bounding box center [485, 100] width 90 height 11
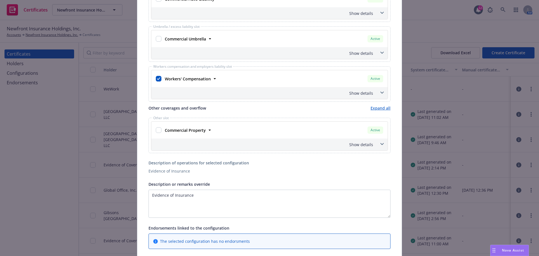
scroll to position [225, 0]
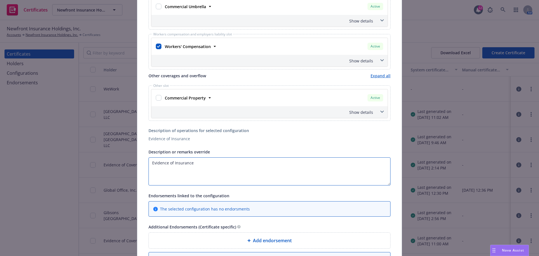
drag, startPoint x: 209, startPoint y: 160, endPoint x: 100, endPoint y: 149, distance: 109.5
click at [100, 149] on div "Edit Acord25 certificate Cancel Save This account has certificates specific not…" at bounding box center [269, 128] width 539 height 256
paste textarea "The property address is 1460 Broadway, New York, NY, 10036. This"
drag, startPoint x: 188, startPoint y: 163, endPoint x: 143, endPoint y: 164, distance: 45.2
click at [143, 164] on div "This account has certificates specific notes. Please review them before creatin…" at bounding box center [269, 53] width 264 height 487
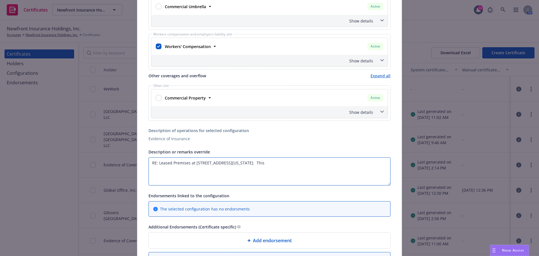
click at [319, 168] on textarea "RE: Leased Premises at 1460 Broadway, New York, NY, 10036. This" at bounding box center [269, 171] width 242 height 28
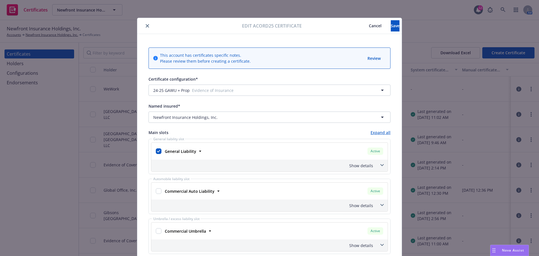
scroll to position [0, 0]
type textarea "RE: Leased Premises at 1460 Broadway, New York, NY, 10036."
click at [391, 26] on span "Save" at bounding box center [395, 25] width 9 height 5
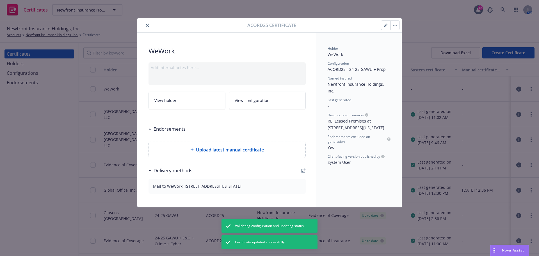
click at [147, 25] on icon "close" at bounding box center [147, 25] width 3 height 3
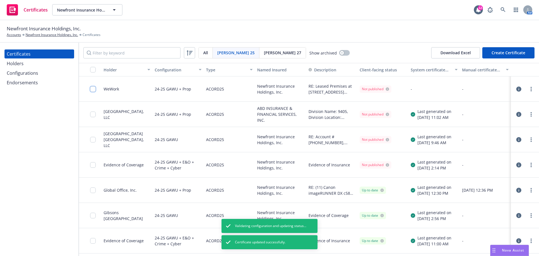
click at [93, 88] on input "checkbox" at bounding box center [93, 89] width 6 height 6
click at [530, 88] on icon "more" at bounding box center [530, 89] width 1 height 4
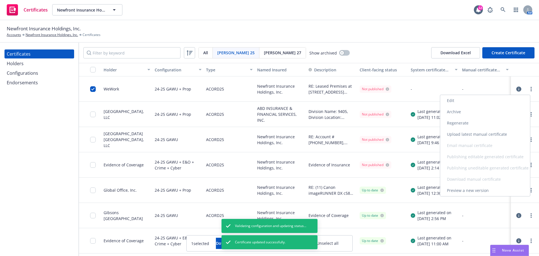
click at [498, 124] on link "Regenerate" at bounding box center [485, 122] width 90 height 11
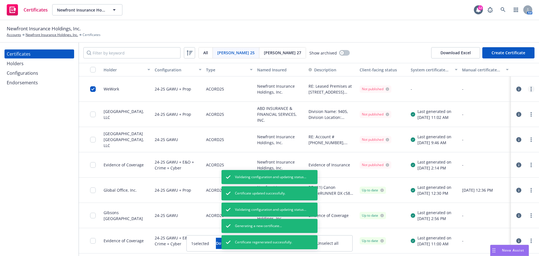
click at [529, 89] on link "more" at bounding box center [531, 89] width 7 height 7
click at [484, 189] on div "06/06/2025, 12:36 PM" at bounding box center [485, 190] width 47 height 6
click at [528, 88] on link "more" at bounding box center [531, 89] width 7 height 7
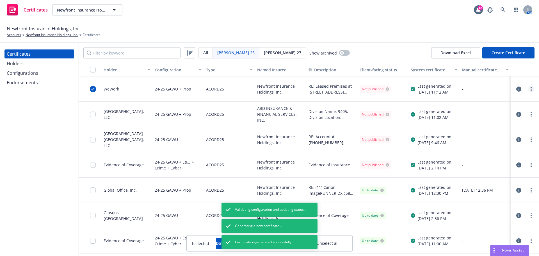
click at [528, 89] on link "more" at bounding box center [531, 89] width 7 height 7
click at [482, 189] on link "Preview a new version" at bounding box center [485, 190] width 90 height 11
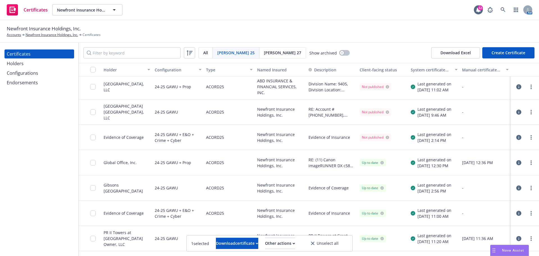
scroll to position [56, 0]
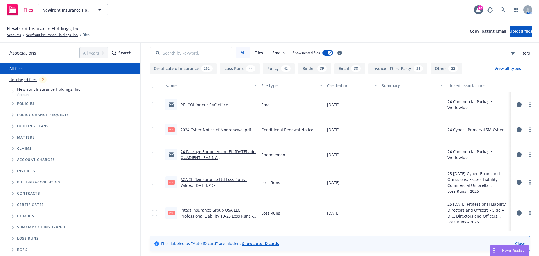
click at [208, 103] on link "RE: COI for our SAC office" at bounding box center [203, 104] width 47 height 5
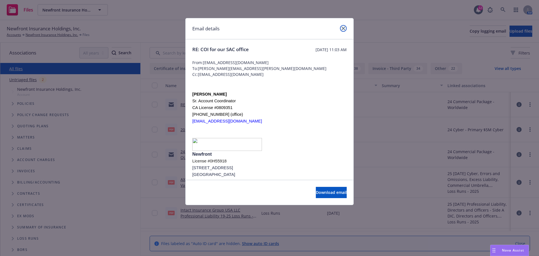
click at [344, 26] on link "close" at bounding box center [343, 28] width 7 height 7
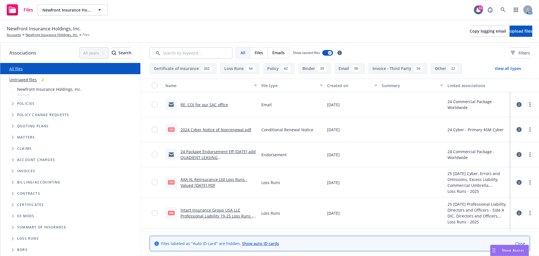
click at [527, 105] on link "more" at bounding box center [530, 104] width 7 height 7
click at [521, 113] on link "Archive" at bounding box center [501, 115] width 56 height 11
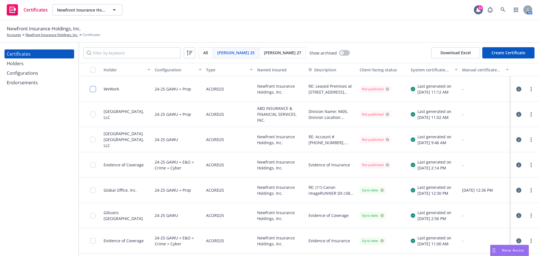
click at [94, 91] on input "checkbox" at bounding box center [93, 89] width 6 height 6
click at [227, 241] on div "Download certificate" at bounding box center [237, 243] width 42 height 11
click at [228, 230] on link "Download uneditable file" at bounding box center [208, 229] width 65 height 11
click at [89, 89] on div at bounding box center [90, 88] width 22 height 25
click at [93, 88] on input "checkbox" at bounding box center [93, 89] width 6 height 6
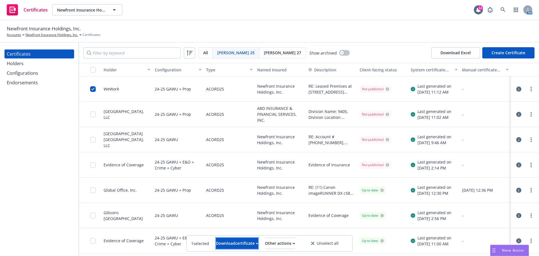
drag, startPoint x: 220, startPoint y: 241, endPoint x: 223, endPoint y: 234, distance: 7.4
click at [220, 241] on div "Download certificate" at bounding box center [237, 243] width 42 height 11
click at [224, 229] on link "Download uneditable file" at bounding box center [208, 229] width 65 height 11
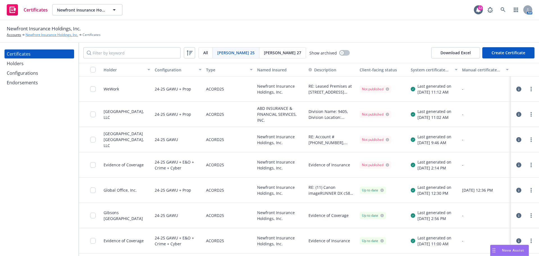
click at [59, 35] on link "Newfront Insurance Holdings, Inc." at bounding box center [52, 34] width 52 height 5
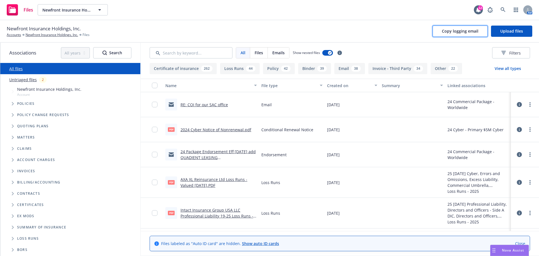
click at [463, 32] on span "Copy logging email" at bounding box center [460, 30] width 36 height 5
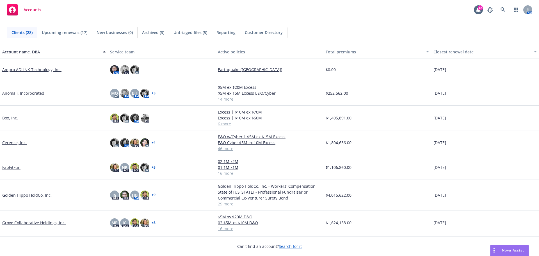
click at [19, 143] on link "Cerence, Inc." at bounding box center [14, 143] width 24 height 6
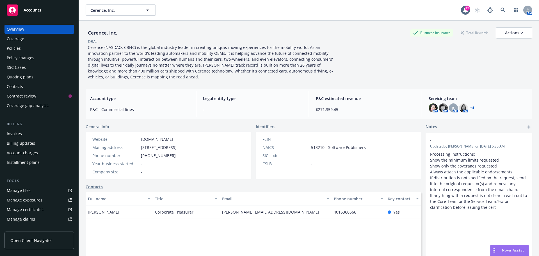
click at [17, 50] on div "Policies" at bounding box center [14, 48] width 14 height 9
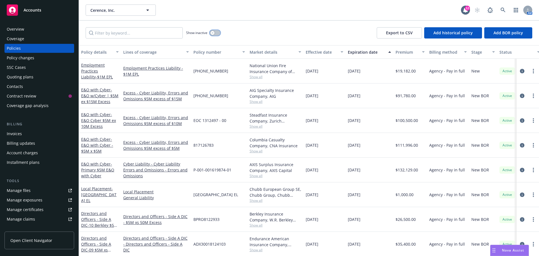
click at [217, 33] on button "button" at bounding box center [215, 33] width 11 height 6
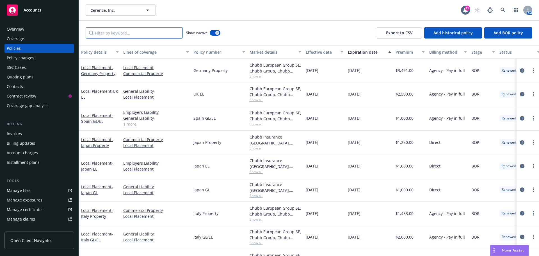
click at [116, 35] on input "Filter by keyword..." at bounding box center [134, 32] width 97 height 11
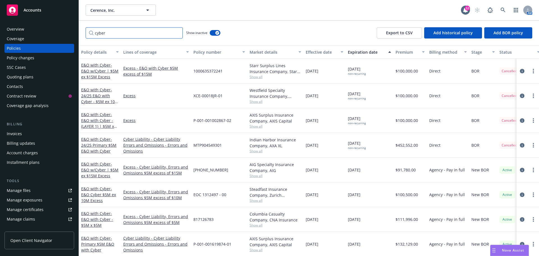
type input "cyber"
